Goal: Navigation & Orientation: Find specific page/section

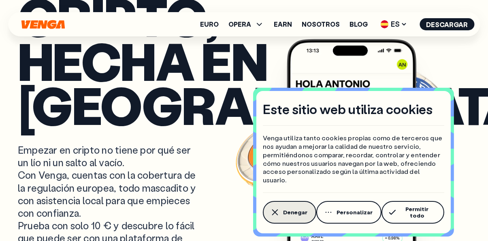
click at [277, 212] on icon "button" at bounding box center [275, 213] width 6 height 6
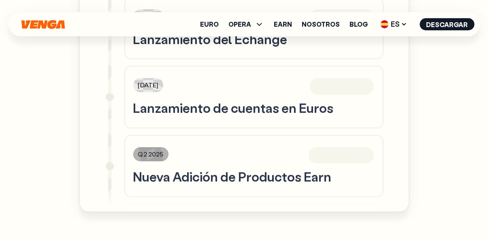
scroll to position [598, 0]
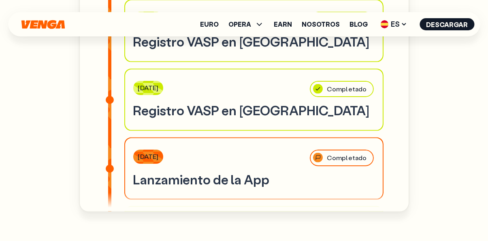
scroll to position [598, 0]
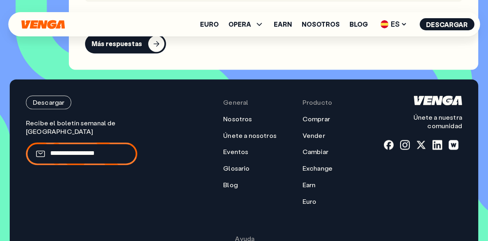
scroll to position [3448, 0]
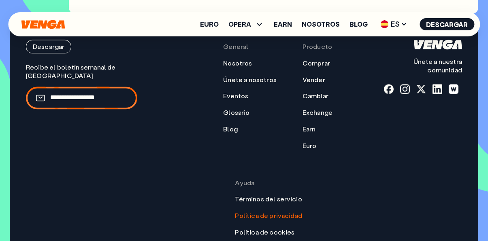
click at [300, 212] on link "Política de privacidad" at bounding box center [268, 216] width 67 height 9
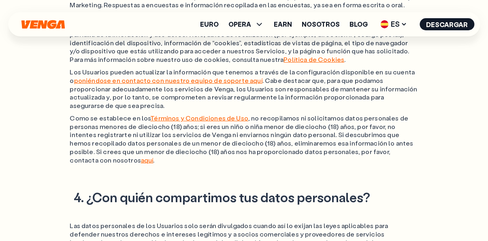
scroll to position [1134, 0]
